Goal: Task Accomplishment & Management: Manage account settings

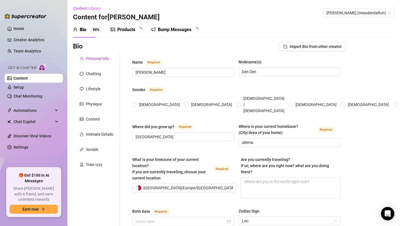
radio input "true"
type input "[DATE]"
click at [24, 85] on link "Setup" at bounding box center [18, 87] width 10 height 4
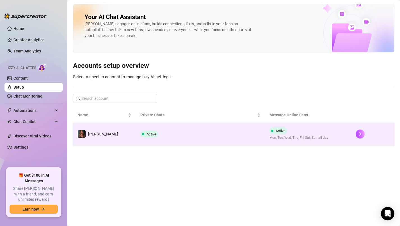
click at [287, 133] on div "Active Mon, Tue, Wed, Thu, Fri, Sat, Sun all day" at bounding box center [299, 133] width 59 height 13
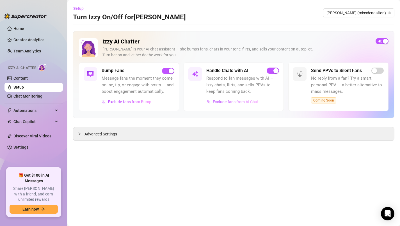
click at [240, 104] on span "Exclude fans from AI Chat" at bounding box center [236, 102] width 46 height 4
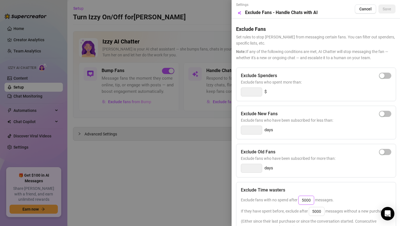
click at [312, 200] on input "5000" at bounding box center [306, 200] width 15 height 8
type input "5"
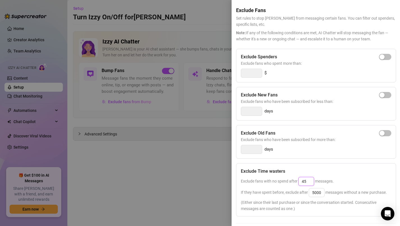
scroll to position [21, 0]
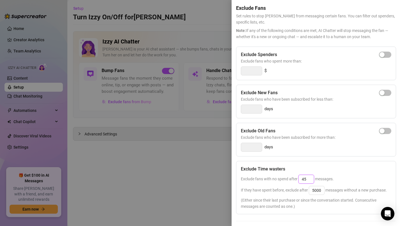
type input "4"
type input "40"
drag, startPoint x: 322, startPoint y: 192, endPoint x: 307, endPoint y: 195, distance: 14.8
click at [307, 195] on div "If they have spent before, exclude after 5000 messages without a new purchase." at bounding box center [316, 190] width 151 height 9
drag, startPoint x: 322, startPoint y: 190, endPoint x: 308, endPoint y: 190, distance: 13.2
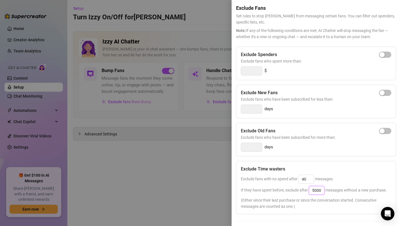
click at [308, 190] on span "If they have spent before, exclude after 5000 messages without a new purchase." at bounding box center [314, 190] width 146 height 4
type input "2"
type input "3"
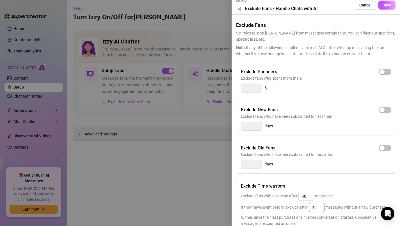
scroll to position [0, 0]
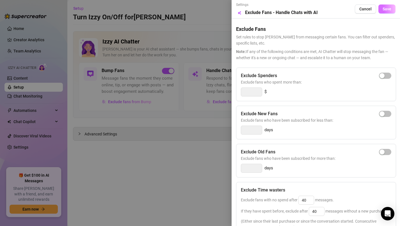
click at [386, 7] on span "Save" at bounding box center [387, 9] width 9 height 4
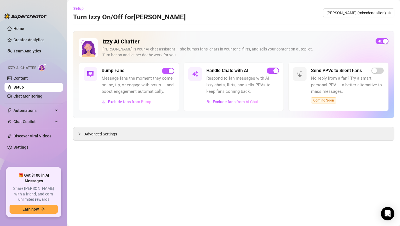
click at [238, 85] on span "Respond to fan messages with AI — Izzy chats, flirts, and sells PPVs to keep fa…" at bounding box center [242, 85] width 73 height 20
click at [240, 102] on span "Exclude fans from AI Chat" at bounding box center [236, 102] width 46 height 4
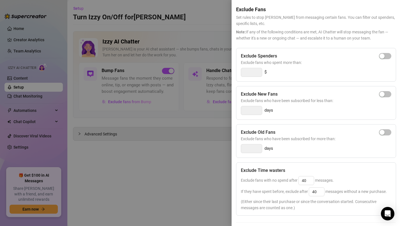
scroll to position [63, 0]
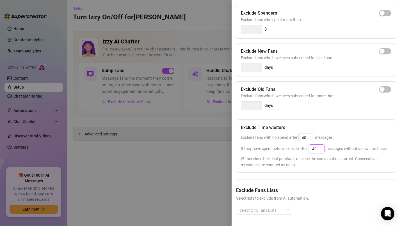
click at [320, 149] on input "40" at bounding box center [316, 149] width 15 height 8
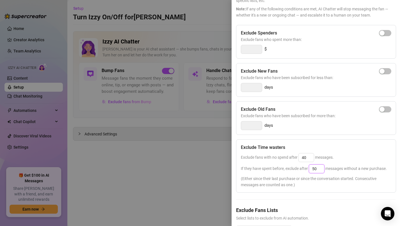
scroll to position [0, 0]
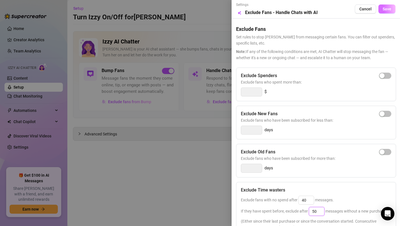
type input "50"
click at [388, 7] on span "Save" at bounding box center [387, 9] width 9 height 4
